Goal: Task Accomplishment & Management: Complete application form

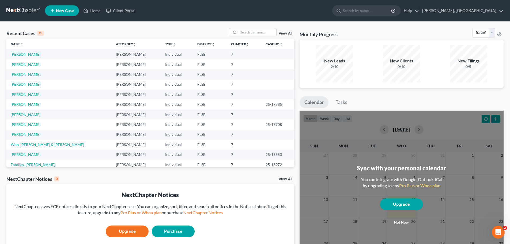
click at [25, 75] on link "[PERSON_NAME]" at bounding box center [26, 74] width 30 height 5
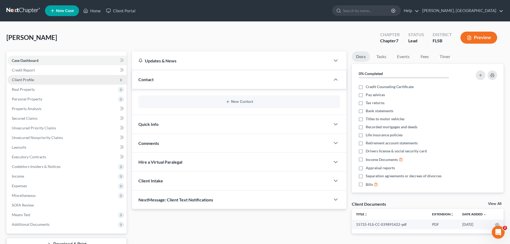
click at [31, 82] on span "Client Profile" at bounding box center [23, 79] width 22 height 5
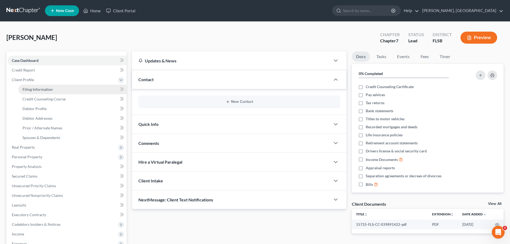
click at [49, 90] on span "Filing Information" at bounding box center [37, 89] width 30 height 5
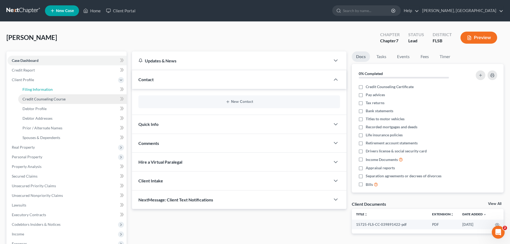
select select "1"
select select "0"
select select "17"
select select "9"
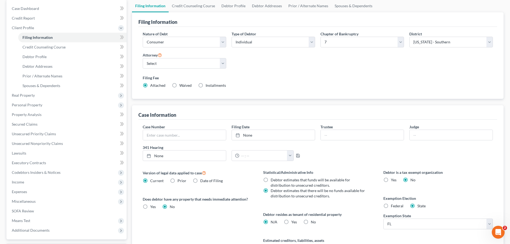
scroll to position [109, 0]
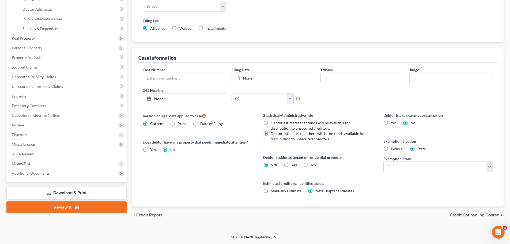
click at [478, 216] on span "Credit Counseling Course" at bounding box center [475, 215] width 50 height 4
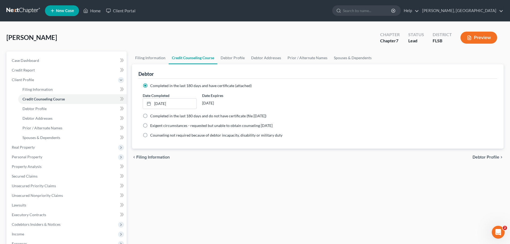
click at [482, 158] on span "Debtor Profile" at bounding box center [485, 157] width 27 height 4
select select "0"
select select "3"
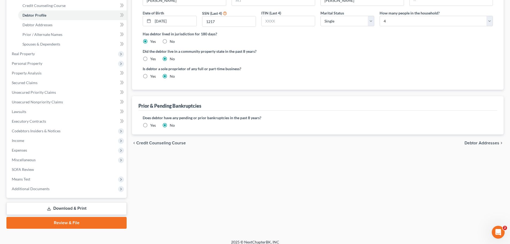
scroll to position [94, 0]
click at [481, 143] on span "Debtor Addresses" at bounding box center [481, 143] width 35 height 4
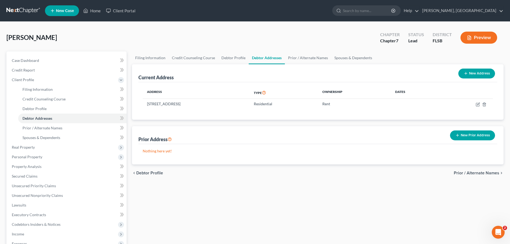
click at [486, 172] on span "Prior / Alternate Names" at bounding box center [477, 173] width 46 height 4
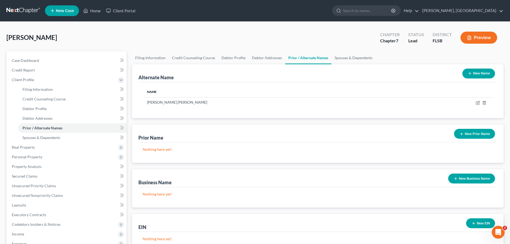
scroll to position [99, 0]
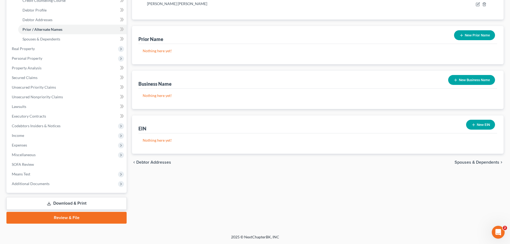
click at [485, 162] on span "Spouses & Dependents" at bounding box center [477, 162] width 45 height 4
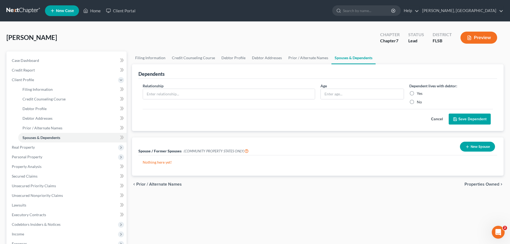
click at [491, 182] on span "Properties Owned" at bounding box center [481, 184] width 35 height 4
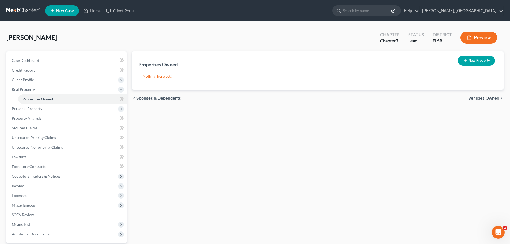
click at [491, 100] on span "Vehicles Owned" at bounding box center [483, 98] width 31 height 4
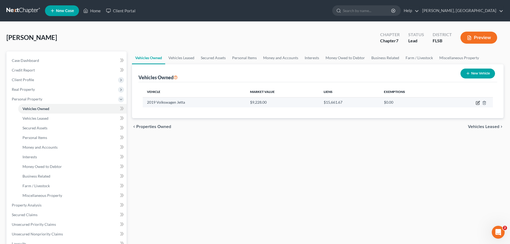
click at [478, 102] on icon "button" at bounding box center [478, 103] width 4 height 4
select select "0"
select select "7"
select select "2"
select select "0"
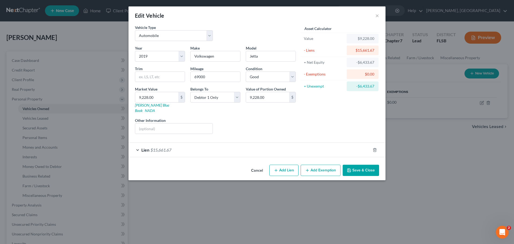
click at [138, 143] on div "Lien $15,661.67" at bounding box center [249, 150] width 242 height 14
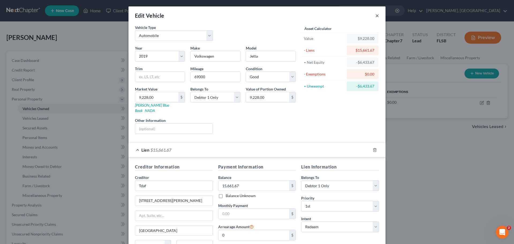
click at [377, 14] on button "×" at bounding box center [377, 15] width 4 height 6
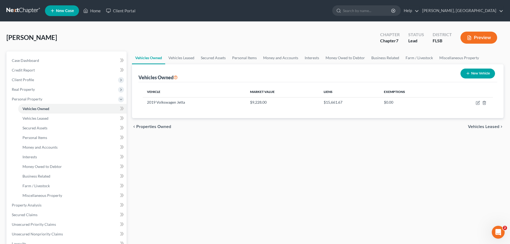
click at [489, 127] on span "Vehicles Leased" at bounding box center [483, 126] width 31 height 4
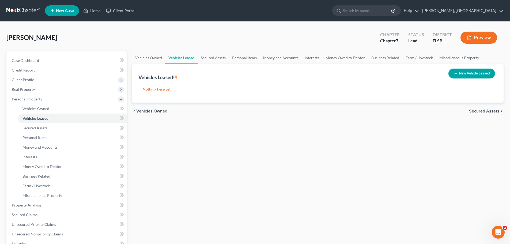
click at [488, 112] on span "Secured Assets" at bounding box center [484, 111] width 30 height 4
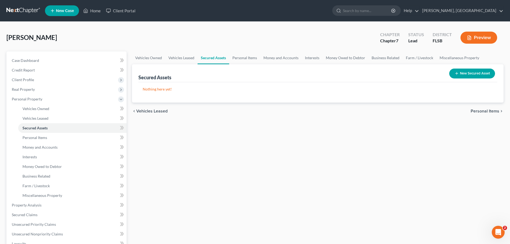
click at [488, 112] on span "Personal Items" at bounding box center [485, 111] width 29 height 4
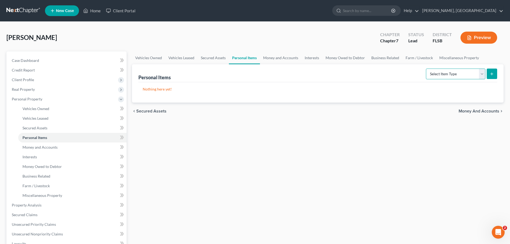
click at [481, 72] on select "Select Item Type Clothing Collectibles Of Value Electronics Firearms Household …" at bounding box center [455, 74] width 59 height 11
click at [483, 75] on select "Select Item Type Clothing Collectibles Of Value Electronics Firearms Household …" at bounding box center [455, 74] width 59 height 11
select select "clothing"
click at [426, 69] on select "Select Item Type Clothing Collectibles Of Value Electronics Firearms Household …" at bounding box center [455, 74] width 59 height 11
click at [495, 74] on button "submit" at bounding box center [492, 74] width 10 height 10
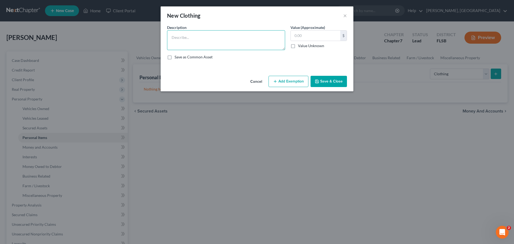
click at [271, 31] on textarea at bounding box center [226, 40] width 118 height 20
type textarea "clothing"
type input "200"
click at [279, 84] on button "Add Exemption" at bounding box center [288, 81] width 40 height 11
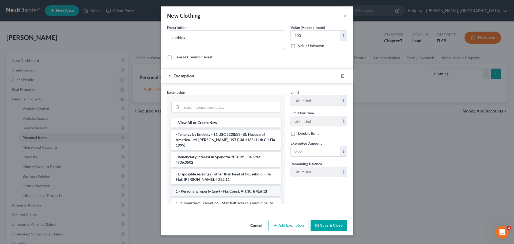
click at [241, 186] on li "1 - Personal property (any) - Fla. Const. Art.10, § 4(a) (2)" at bounding box center [225, 191] width 109 height 10
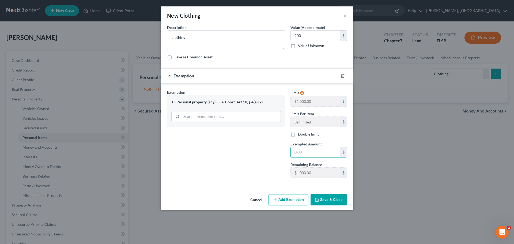
drag, startPoint x: 314, startPoint y: 151, endPoint x: 290, endPoint y: 147, distance: 24.4
click at [290, 147] on div "Exempted Amount * $" at bounding box center [319, 149] width 62 height 16
type input "200"
click at [329, 200] on button "Save & Close" at bounding box center [328, 199] width 36 height 11
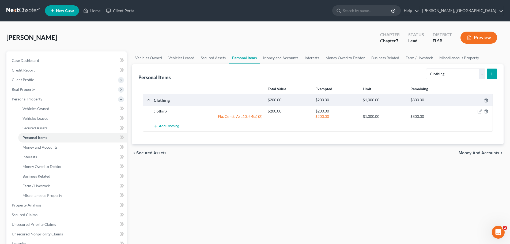
click at [494, 71] on button "submit" at bounding box center [492, 74] width 10 height 10
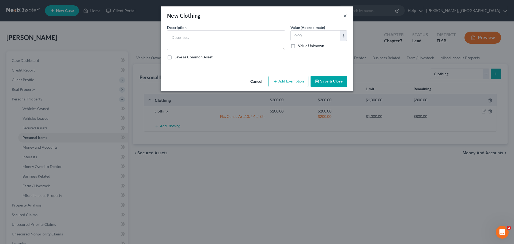
click at [345, 17] on button "×" at bounding box center [345, 15] width 4 height 6
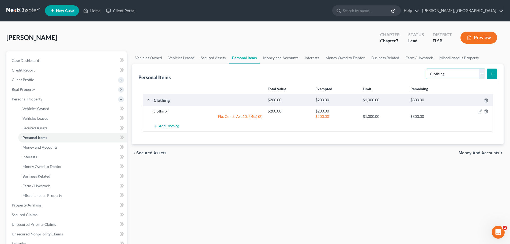
click at [484, 74] on select "Select Item Type Clothing Collectibles Of Value Electronics Firearms Household …" at bounding box center [455, 74] width 59 height 11
select select "household_goods"
click at [426, 69] on select "Select Item Type Clothing Collectibles Of Value Electronics Firearms Household …" at bounding box center [455, 74] width 59 height 11
click at [490, 74] on icon "submit" at bounding box center [492, 74] width 4 height 4
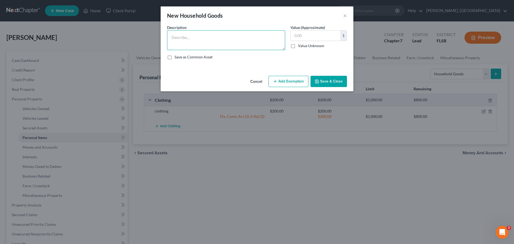
click at [198, 35] on textarea at bounding box center [226, 40] width 118 height 20
type textarea "bedroom set"
click at [302, 39] on input "text" at bounding box center [316, 36] width 50 height 10
type input "300"
click at [291, 79] on button "Add Exemption" at bounding box center [288, 81] width 40 height 11
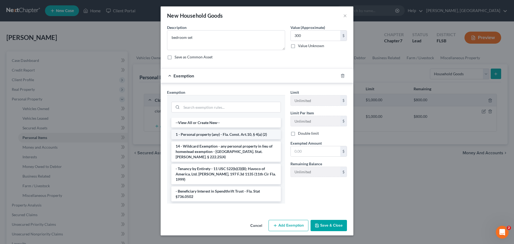
click at [230, 133] on li "1 - Personal property (any) - Fla. Const. Art.10, § 4(a) (2)" at bounding box center [225, 135] width 109 height 10
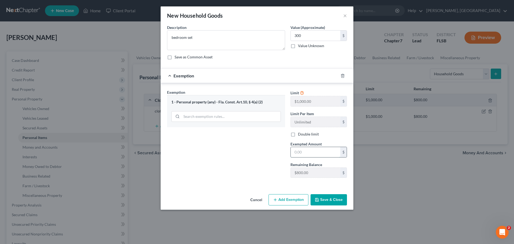
click at [307, 156] on input "text" at bounding box center [316, 152] width 50 height 10
type input "300"
click at [322, 199] on button "Save & Close" at bounding box center [328, 199] width 36 height 11
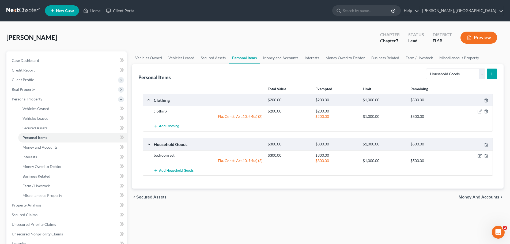
click at [492, 75] on icon "submit" at bounding box center [492, 74] width 4 height 4
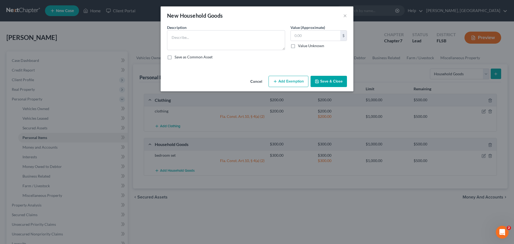
click at [343, 15] on div "New Household Goods ×" at bounding box center [257, 15] width 193 height 18
click at [347, 15] on div "New Household Goods ×" at bounding box center [257, 15] width 193 height 18
click at [345, 16] on button "×" at bounding box center [345, 15] width 4 height 6
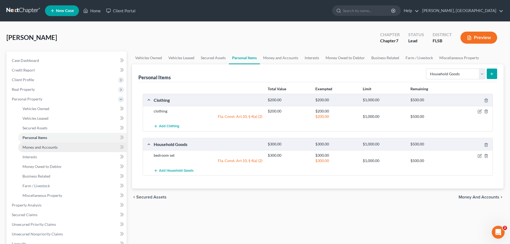
click at [41, 147] on span "Money and Accounts" at bounding box center [39, 147] width 35 height 5
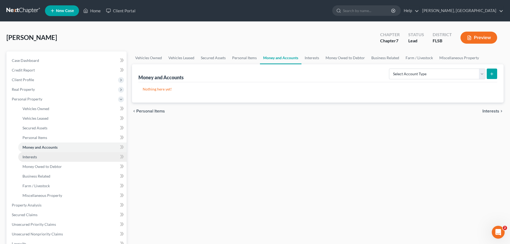
click at [30, 158] on span "Interests" at bounding box center [29, 156] width 14 height 5
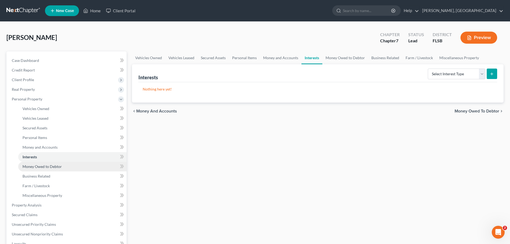
click at [43, 167] on span "Money Owed to Debtor" at bounding box center [41, 166] width 39 height 5
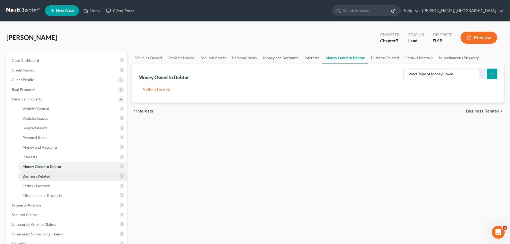
click at [38, 175] on span "Business Related" at bounding box center [36, 176] width 28 height 5
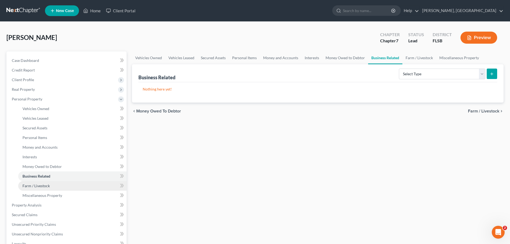
click at [34, 186] on span "Farm / Livestock" at bounding box center [35, 185] width 27 height 5
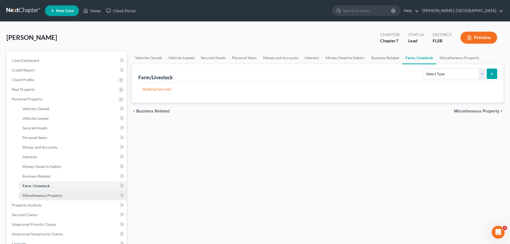
click at [38, 195] on span "Miscellaneous Property" at bounding box center [42, 195] width 40 height 5
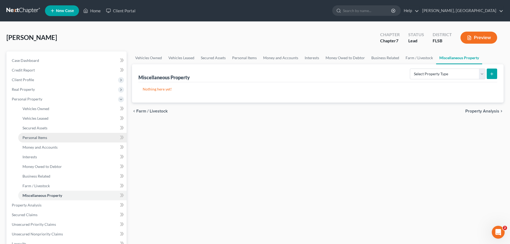
click at [38, 138] on span "Personal Items" at bounding box center [34, 137] width 25 height 5
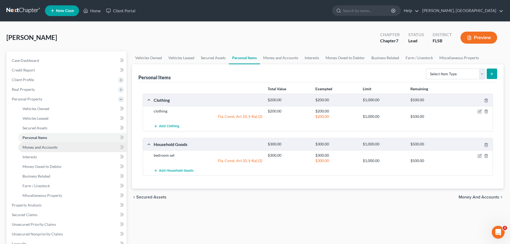
click at [46, 146] on span "Money and Accounts" at bounding box center [39, 147] width 35 height 5
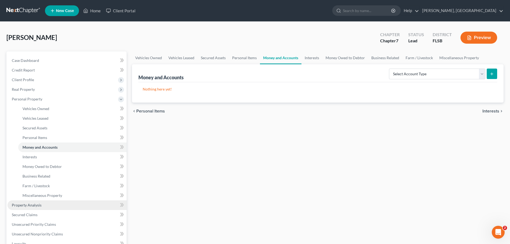
click at [31, 205] on span "Property Analysis" at bounding box center [27, 205] width 30 height 5
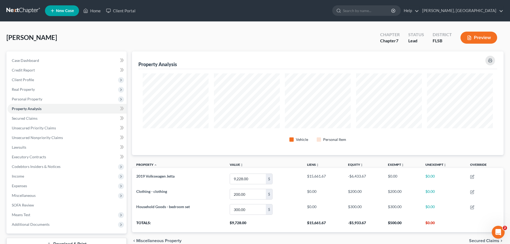
scroll to position [104, 372]
click at [21, 175] on span "Income" at bounding box center [18, 176] width 12 height 5
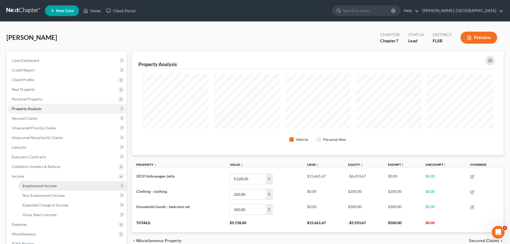
click at [33, 187] on span "Employment Income" at bounding box center [39, 185] width 34 height 5
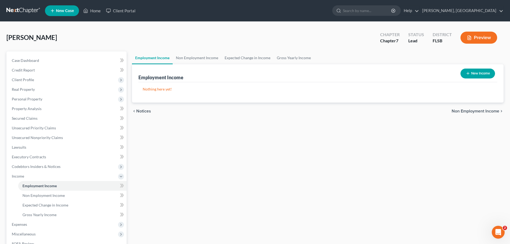
click at [480, 110] on span "Non Employment Income" at bounding box center [476, 111] width 48 height 4
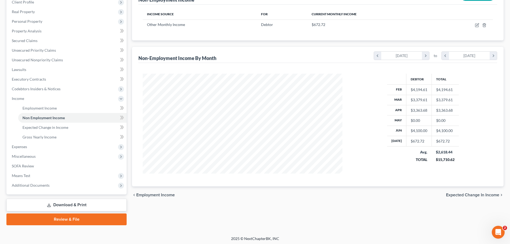
scroll to position [79, 0]
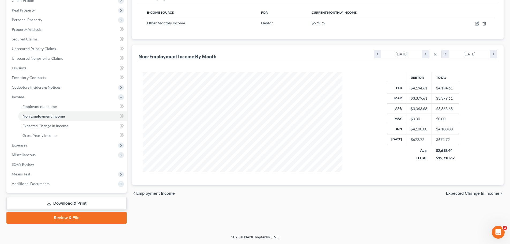
click at [475, 193] on span "Expected Change in Income" at bounding box center [472, 193] width 53 height 4
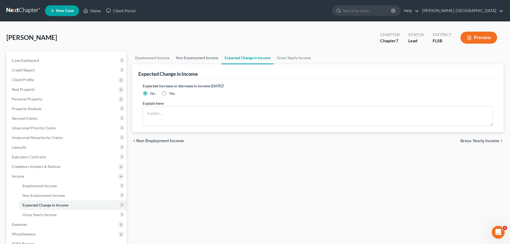
click at [196, 57] on link "Non Employment Income" at bounding box center [197, 57] width 49 height 13
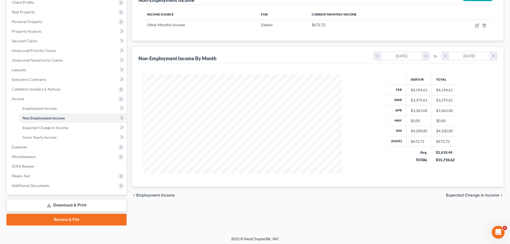
scroll to position [79, 0]
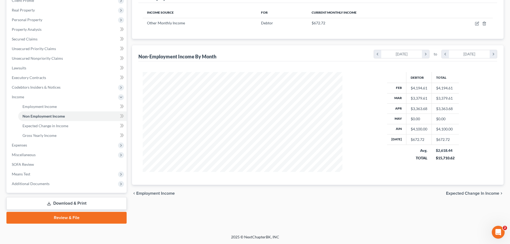
click at [479, 194] on span "Expected Change in Income" at bounding box center [472, 193] width 53 height 4
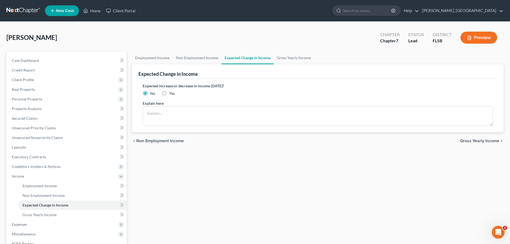
click at [483, 142] on span "Gross Yearly Income" at bounding box center [479, 141] width 39 height 4
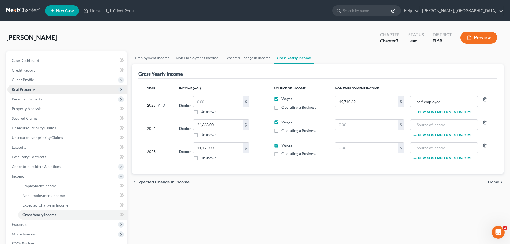
click at [27, 89] on span "Real Property" at bounding box center [23, 89] width 23 height 5
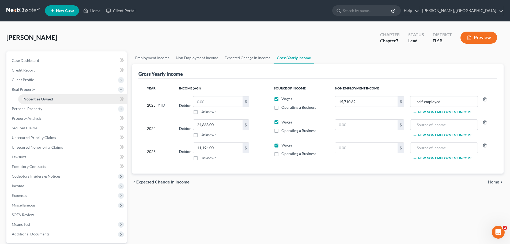
click at [32, 98] on span "Properties Owned" at bounding box center [37, 99] width 31 height 5
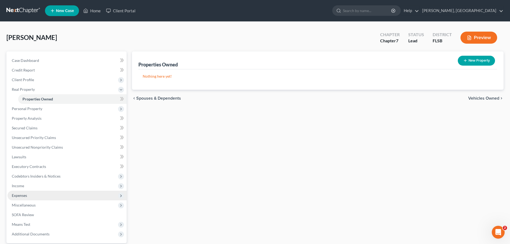
click at [24, 195] on span "Expenses" at bounding box center [19, 195] width 15 height 5
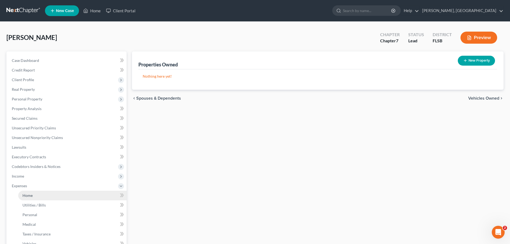
click at [25, 195] on span "Home" at bounding box center [27, 195] width 10 height 5
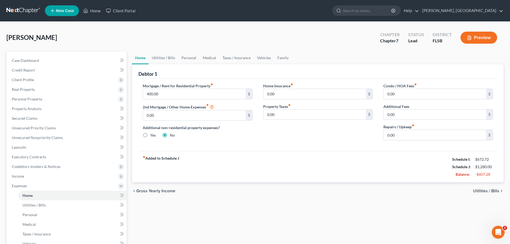
click at [490, 191] on span "Utilities / Bills" at bounding box center [486, 191] width 26 height 4
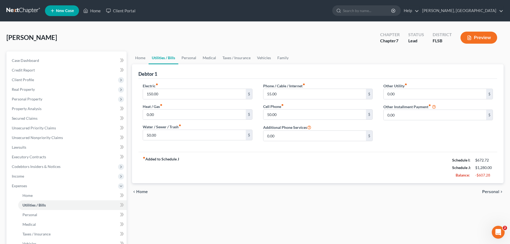
click at [490, 191] on span "Personal" at bounding box center [490, 192] width 17 height 4
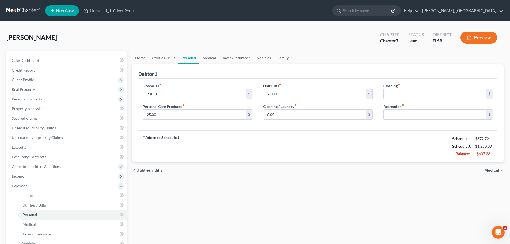
click at [489, 171] on span "Medical" at bounding box center [491, 170] width 15 height 4
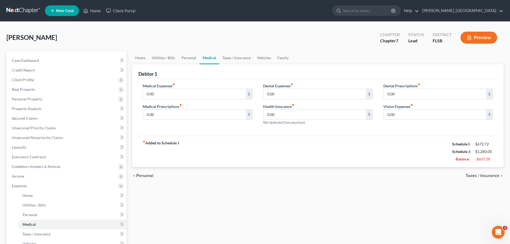
click at [478, 176] on span "Taxes / Insurance" at bounding box center [482, 175] width 34 height 4
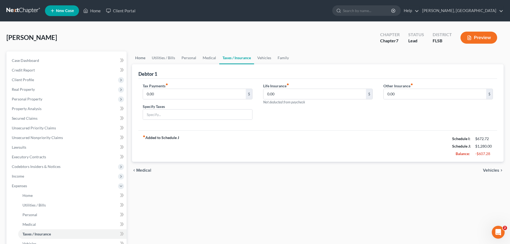
click at [141, 58] on link "Home" at bounding box center [140, 57] width 17 height 13
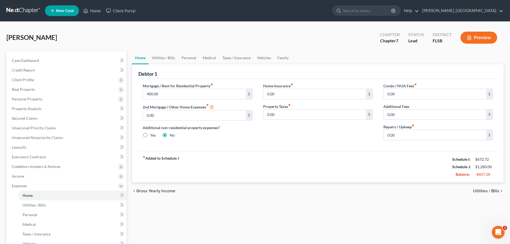
click at [488, 191] on span "Utilities / Bills" at bounding box center [486, 191] width 26 height 4
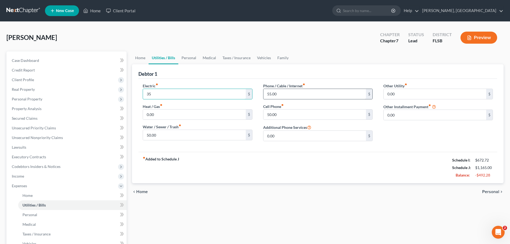
type input "35"
type input "55.00"
click at [290, 116] on input "50.00" at bounding box center [314, 114] width 103 height 10
type input "25"
click at [289, 117] on input "50.00" at bounding box center [314, 114] width 103 height 10
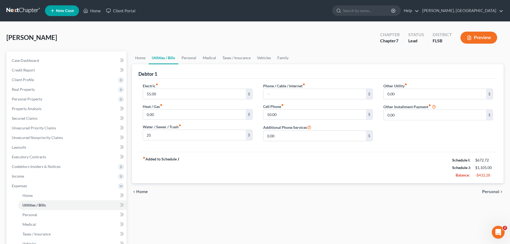
click at [492, 192] on span "Personal" at bounding box center [490, 192] width 17 height 4
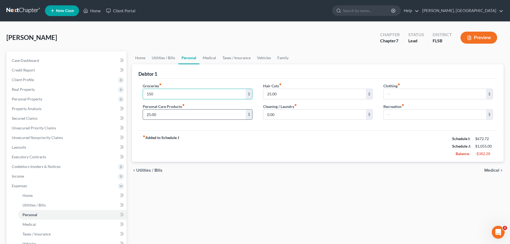
type input "150"
click at [158, 115] on input "25.00" at bounding box center [194, 114] width 103 height 10
click at [210, 58] on link "Medical" at bounding box center [209, 57] width 20 height 13
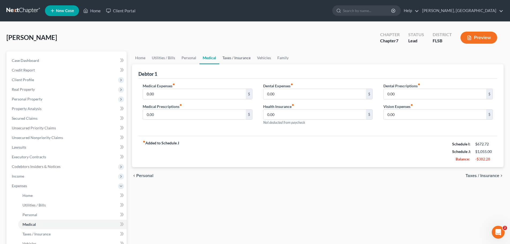
click at [231, 58] on link "Taxes / Insurance" at bounding box center [236, 57] width 35 height 13
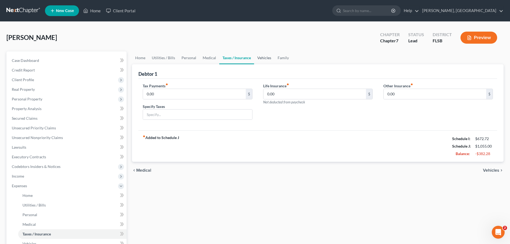
click at [260, 57] on link "Vehicles" at bounding box center [264, 57] width 20 height 13
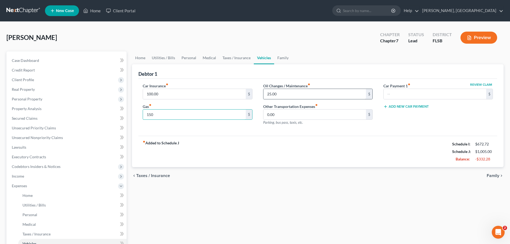
type input "150"
type input "0"
click at [491, 176] on span "Family" at bounding box center [493, 175] width 13 height 4
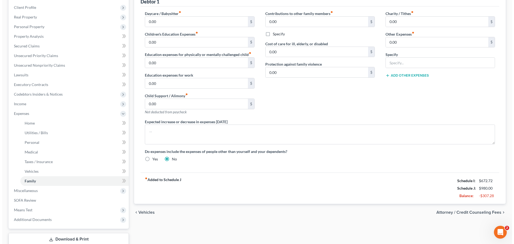
scroll to position [74, 0]
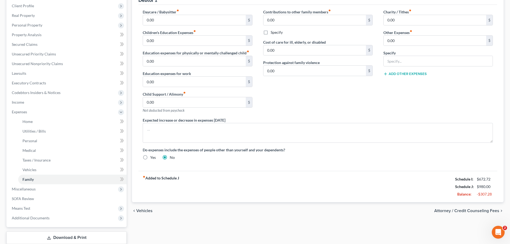
click at [482, 209] on span "Attorney / Credit Counseling Fees" at bounding box center [466, 211] width 65 height 4
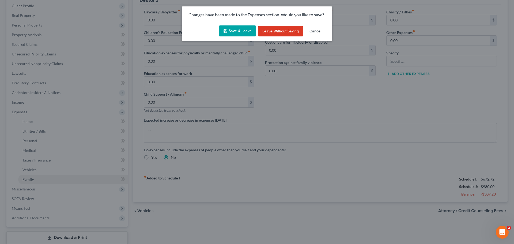
click at [241, 29] on button "Save & Leave" at bounding box center [237, 30] width 37 height 11
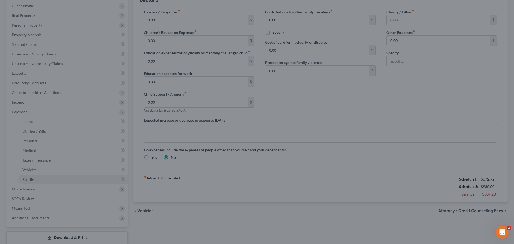
select select "2"
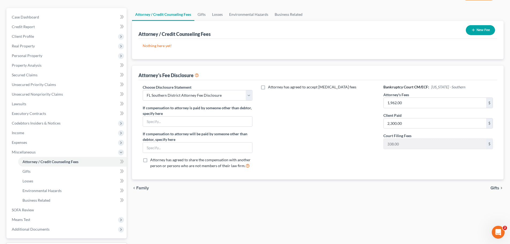
scroll to position [45, 0]
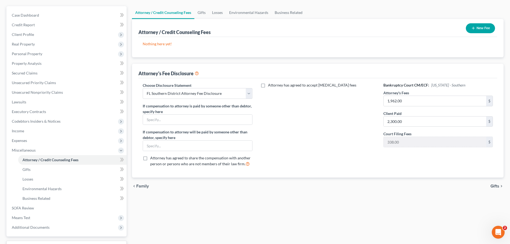
click at [495, 184] on span "Gifts" at bounding box center [494, 186] width 9 height 4
